Goal: Navigation & Orientation: Find specific page/section

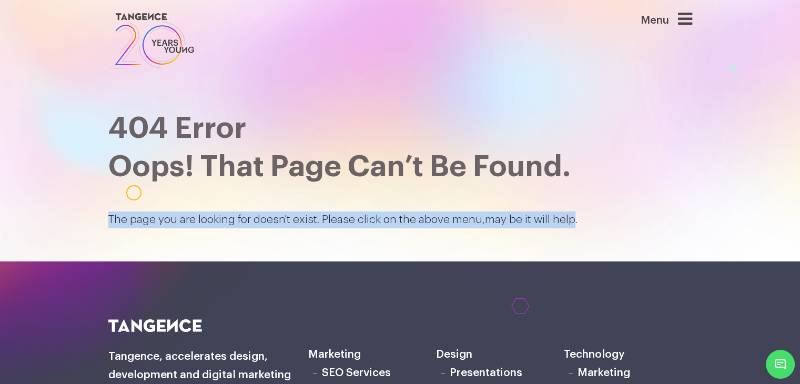
drag, startPoint x: 114, startPoint y: 218, endPoint x: 567, endPoint y: 218, distance: 453.9
click at [567, 218] on p "The page you are looking for doesn't exist. Please click on the above menu,may …" at bounding box center [400, 219] width 584 height 17
click at [550, 226] on p "The page you are looking for doesn't exist. Please click on the above menu,may …" at bounding box center [400, 219] width 584 height 17
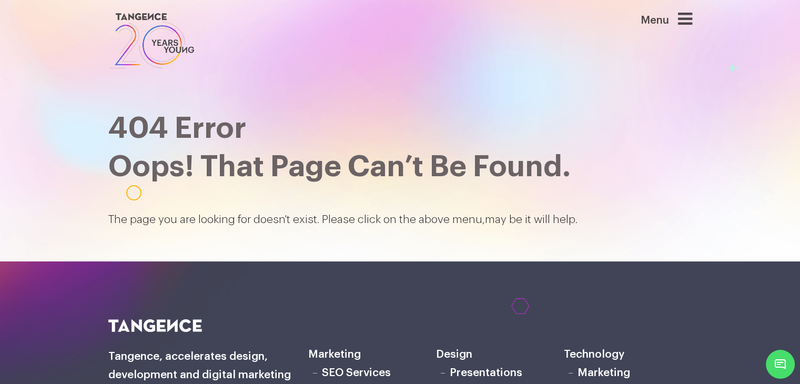
click at [561, 219] on p "The page you are looking for doesn't exist. Please click on the above menu,may …" at bounding box center [400, 219] width 584 height 17
click at [507, 220] on p "The page you are looking for doesn't exist. Please click on the above menu,may …" at bounding box center [400, 219] width 584 height 17
